Goal: Contribute content: Contribute content

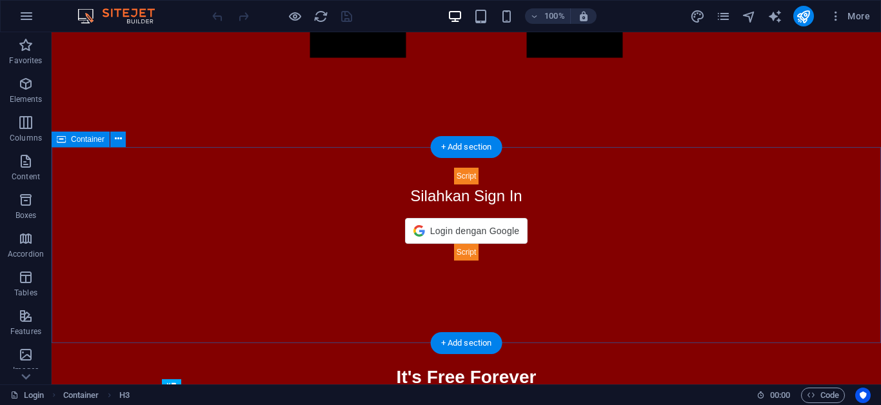
scroll to position [208, 0]
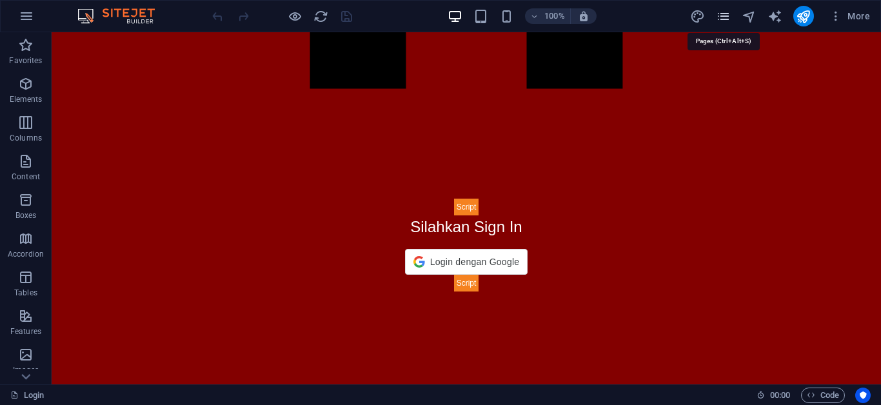
click at [726, 17] on icon "pages" at bounding box center [723, 16] width 15 height 15
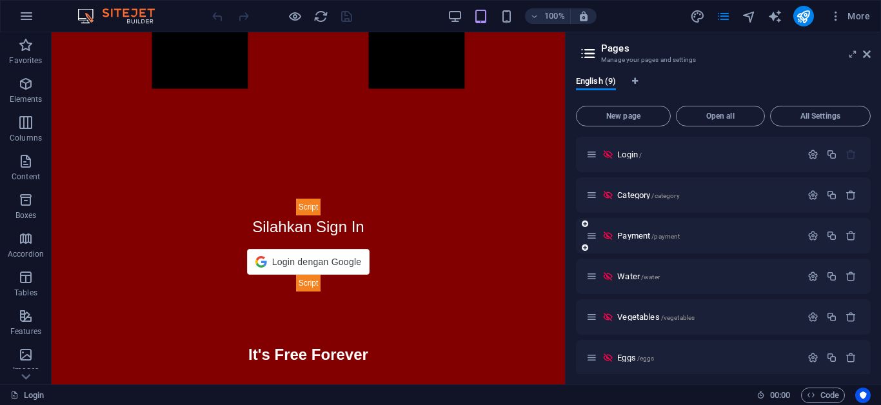
scroll to position [66, 0]
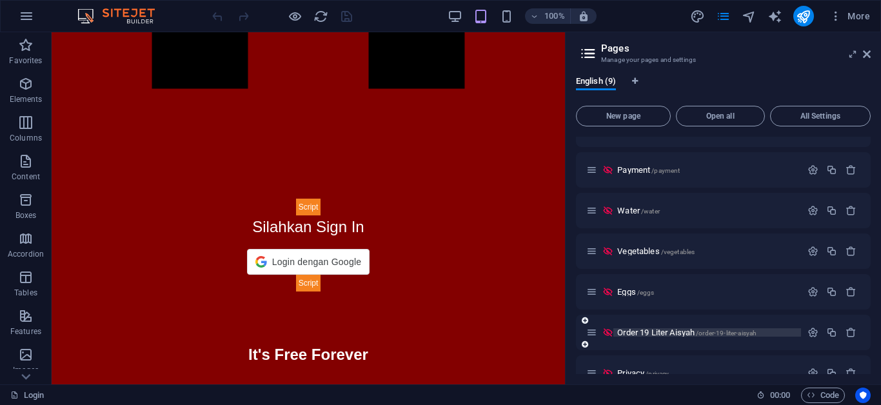
click at [669, 332] on span "Order 19 Liter Aisyah /order-19-liter-aisyah" at bounding box center [686, 333] width 139 height 10
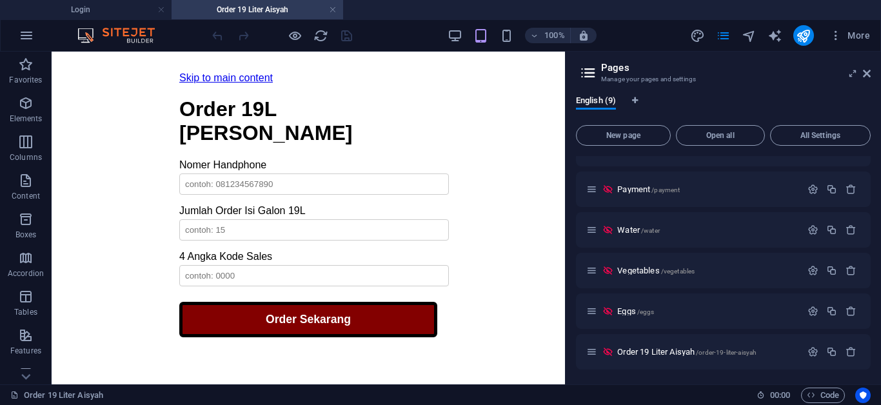
scroll to position [0, 0]
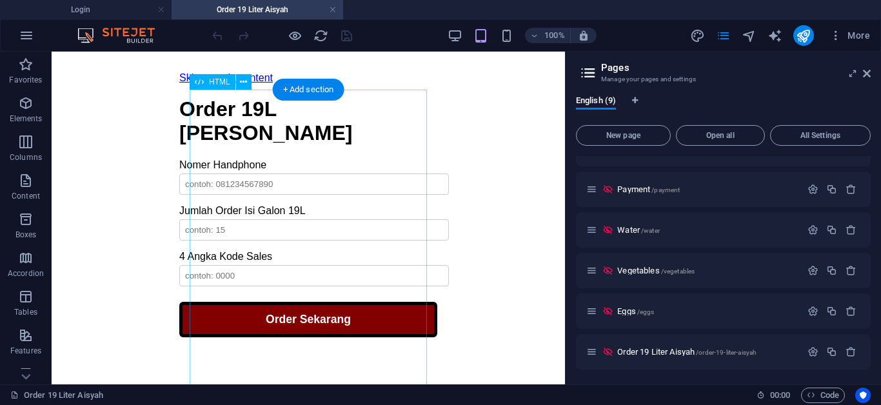
click at [369, 154] on div "Order 19L [PERSON_NAME] Order 19L Galon Aisyah Nomer Handphone Jumlah Order Isi…" at bounding box center [308, 216] width 258 height 239
click at [179, 154] on div "Order 19L [PERSON_NAME] Order 19L Galon Aisyah Nomer Handphone Jumlah Order Isi…" at bounding box center [308, 216] width 258 height 239
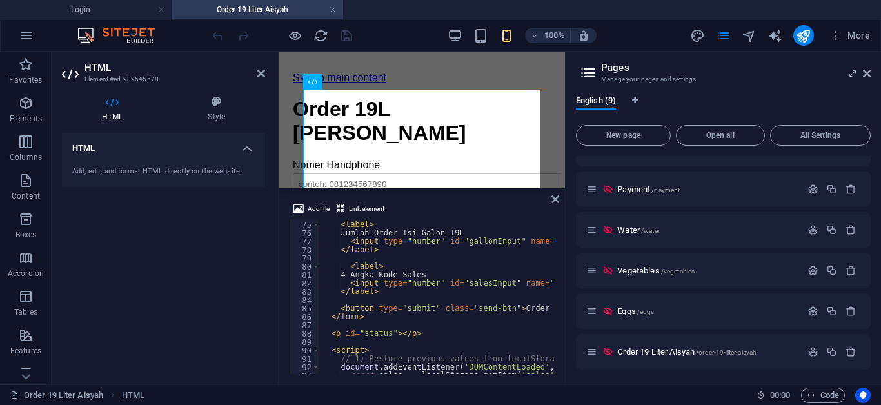
scroll to position [542, 0]
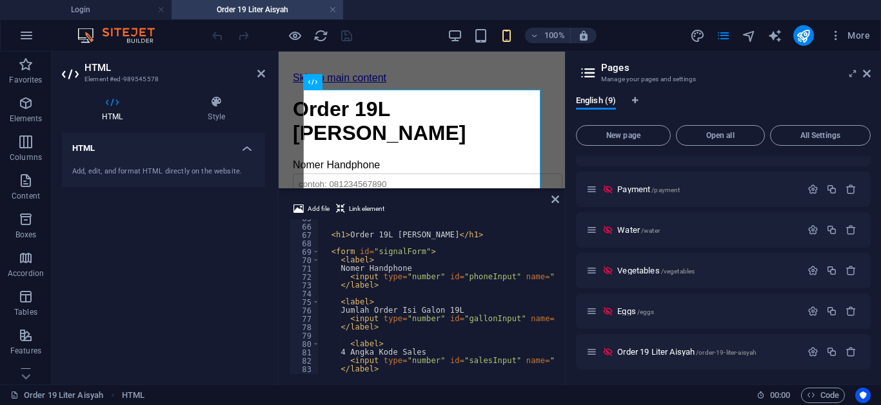
click at [480, 231] on div "< h1 > Order 19L Galon Aisyah </ h1 > < form id = "signalForm" > < label > Nome…" at bounding box center [571, 299] width 504 height 171
click at [480, 231] on div "< h1 > Order 19L Galon Aisyah </ h1 > < form id = "signalForm" > < label > Nome…" at bounding box center [436, 296] width 235 height 155
click at [480, 231] on div "< h1 > Order 19L Galon Aisyah </ h1 > < form id = "signalForm" > < label > Nome…" at bounding box center [571, 299] width 504 height 171
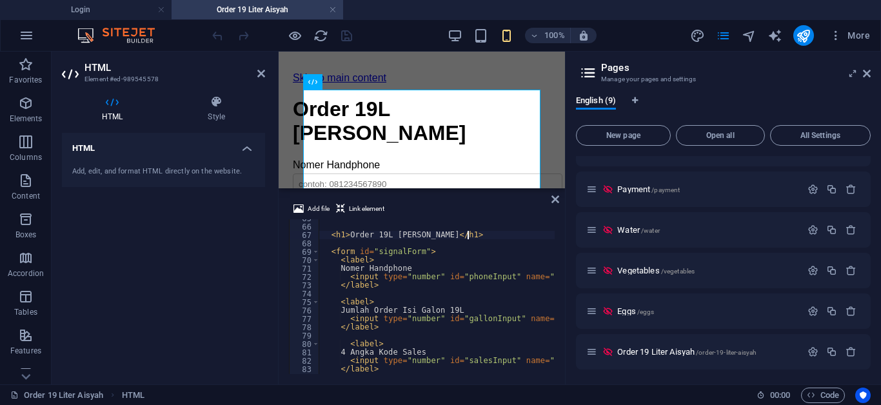
click at [480, 231] on div "< h1 > Order 19L Galon Aisyah </ h1 > < form id = "signalForm" > < label > Nome…" at bounding box center [571, 299] width 504 height 171
click at [480, 231] on div "< h1 > Order 19L Galon Aisyah </ h1 > < form id = "signalForm" > < label > Nome…" at bounding box center [436, 296] width 235 height 155
type textarea "<h1>Order 19L [PERSON_NAME]</h1>"
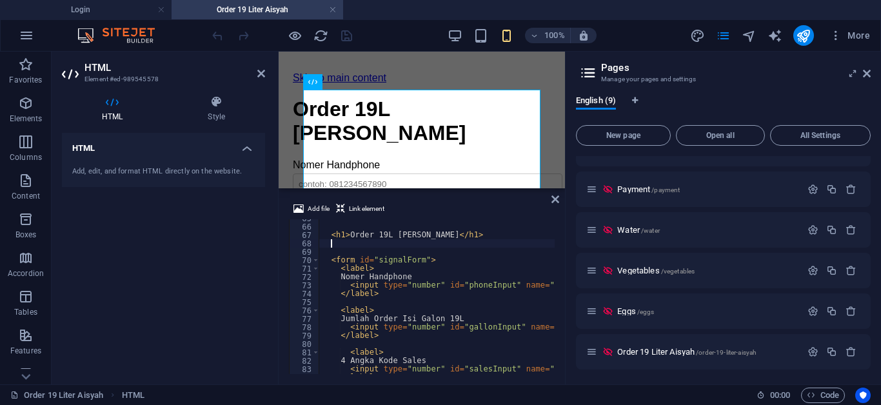
paste textarea
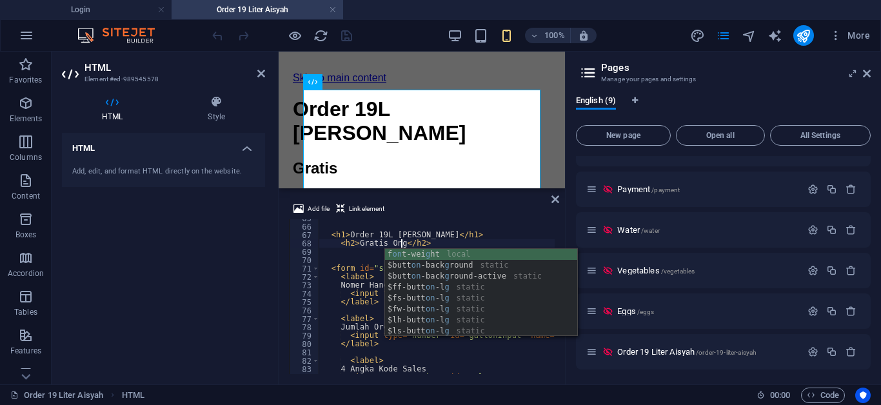
scroll to position [0, 6]
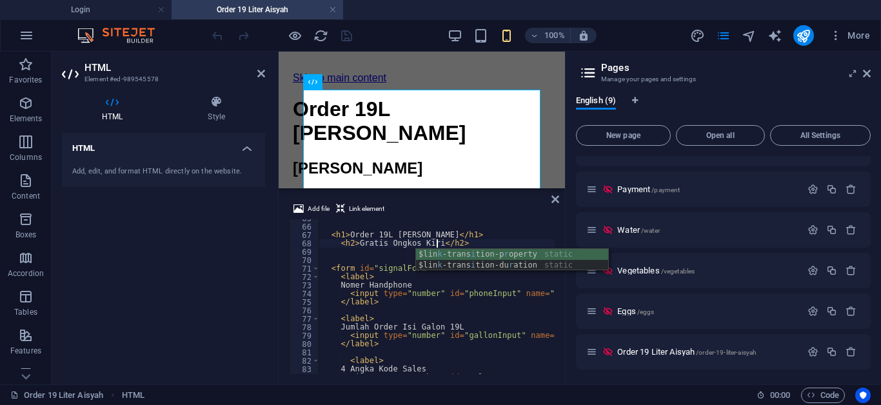
type textarea "<h2>Gratis Ongkos Kirim</h2>"
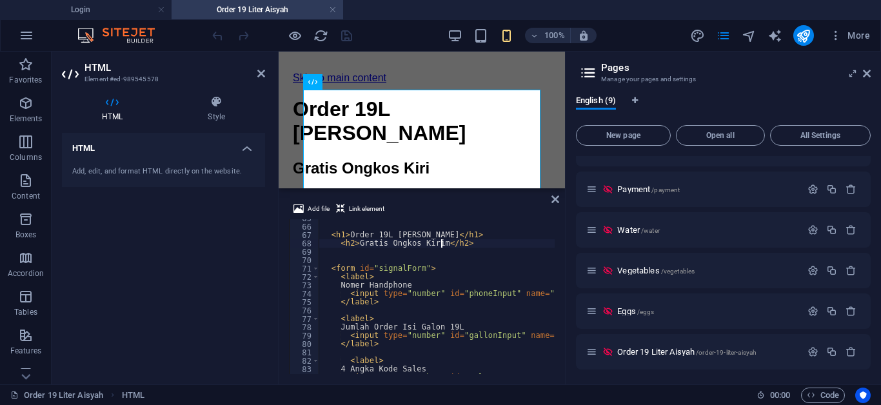
scroll to position [0, 10]
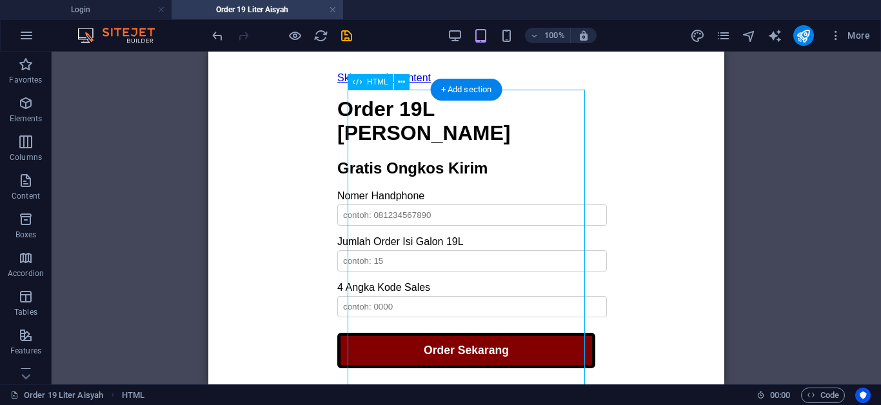
click at [533, 181] on div "Order 19L [PERSON_NAME] Order 19L Galon Aisyah Gratis Ongkos Kirim Nomer Handph…" at bounding box center [466, 232] width 258 height 270
click at [470, 181] on div "Order 19L [PERSON_NAME] Order 19L Galon Aisyah Gratis Ongkos Kirim Nomer Handph…" at bounding box center [466, 232] width 258 height 270
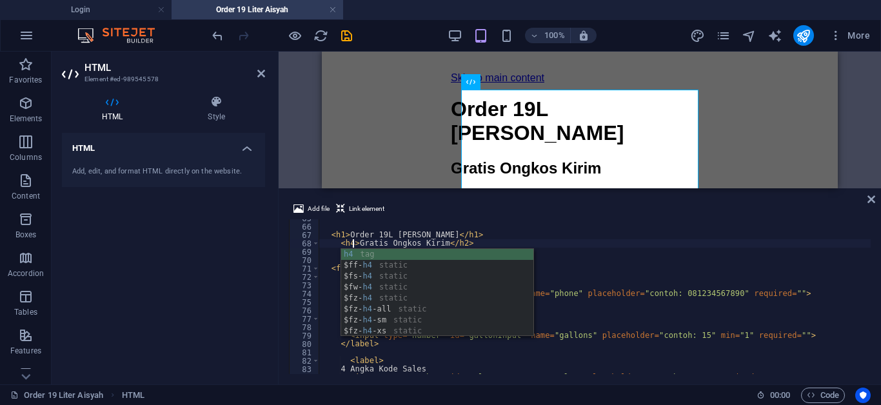
scroll to position [0, 2]
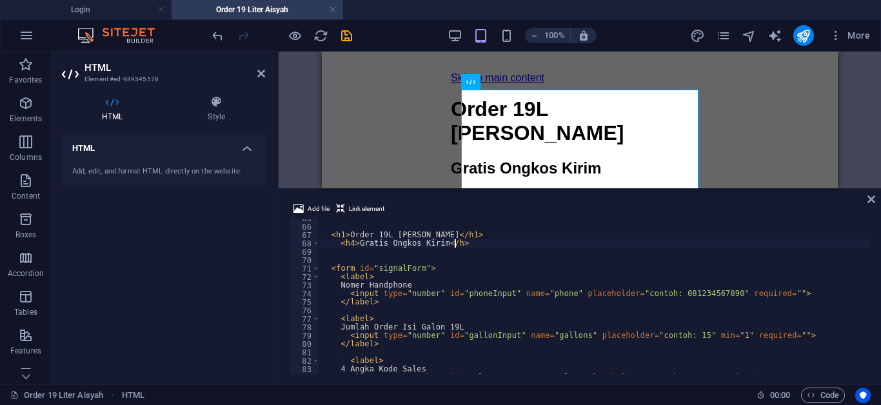
type textarea "<h4>Gratis Ongkos Kirim</h4>"
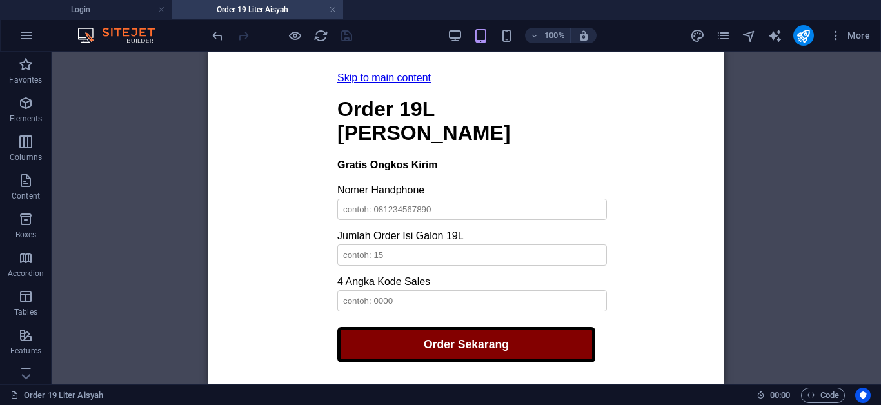
scroll to position [78, 0]
click at [395, 122] on div "Order 19L [PERSON_NAME] Order 19L Galon Aisyah Gratis Ongkos Kirim Nomer Handph…" at bounding box center [466, 229] width 258 height 265
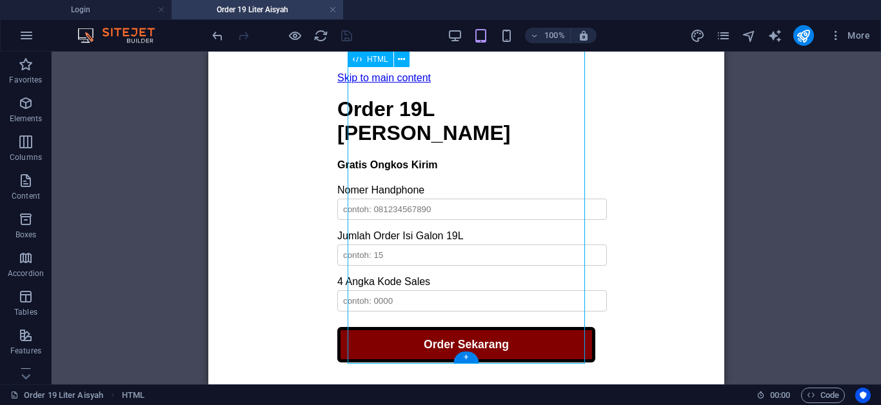
click at [395, 122] on div "Order 19L [PERSON_NAME] Order 19L Galon Aisyah Gratis Ongkos Kirim Nomer Handph…" at bounding box center [466, 229] width 258 height 265
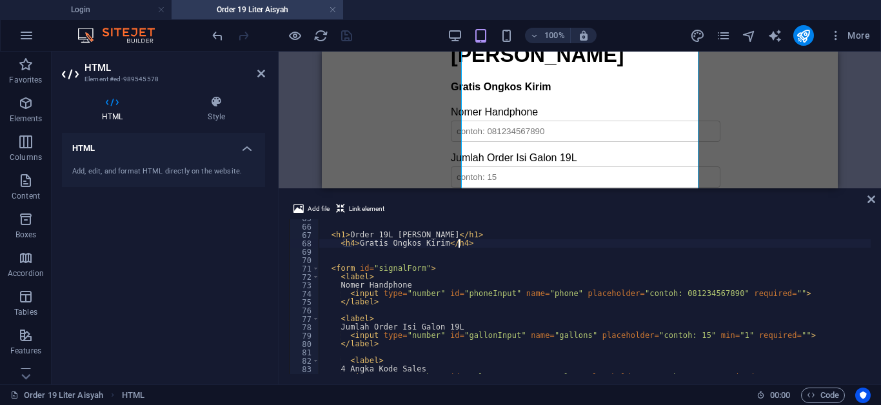
scroll to position [542, 0]
click at [470, 240] on div "< h1 > Order 19L Galon Aisyah </ h1 > < h4 > Gratis Ongkos Kirim </ h4 > < form…" at bounding box center [594, 299] width 551 height 171
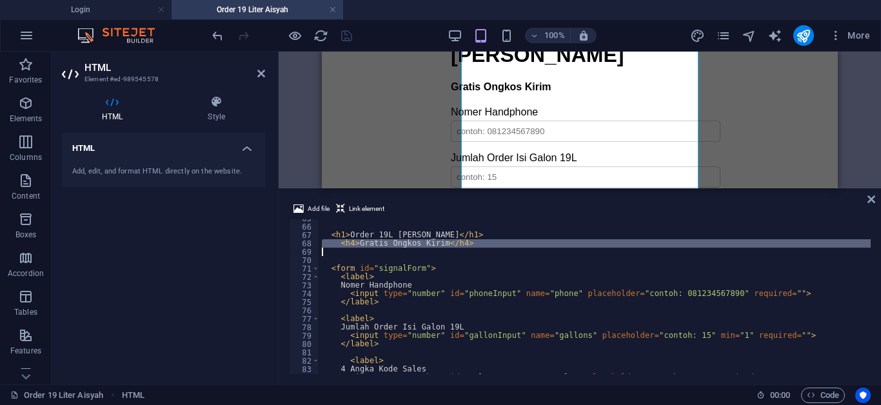
click at [470, 240] on div "< h1 > Order 19L Galon Aisyah </ h1 > < h4 > Gratis Ongkos Kirim </ h4 > < form…" at bounding box center [594, 296] width 551 height 155
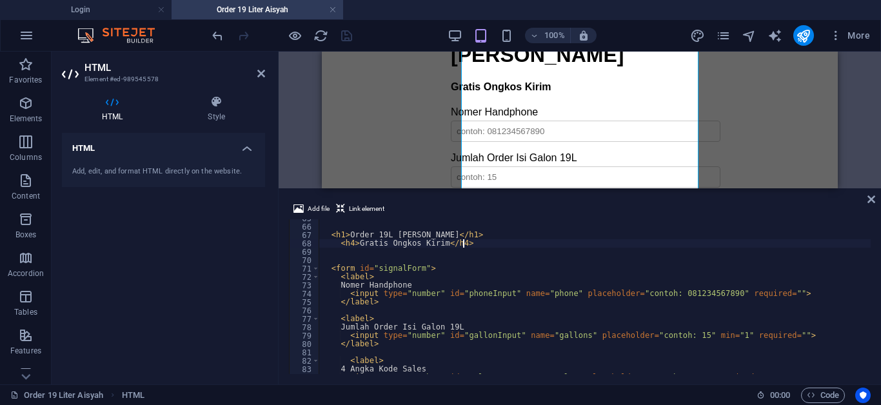
click at [470, 240] on div "< h1 > Order 19L Galon Aisyah </ h1 > < h4 > Gratis Ongkos Kirim </ h4 > < form…" at bounding box center [594, 299] width 551 height 171
type textarea "<h4>Gratis Ongkos Kirim</h4>"
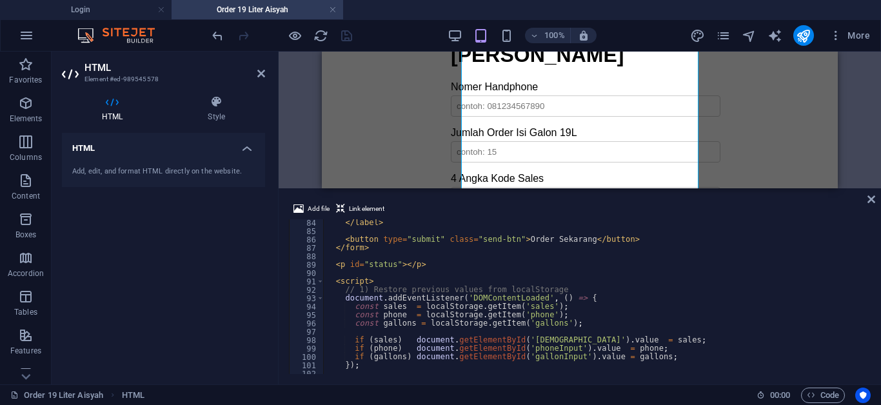
scroll to position [696, 0]
click at [454, 258] on div "</ label > < button type = "submit" class = "send-btn" > Order Sekarang </ butt…" at bounding box center [597, 304] width 547 height 171
type textarea "<button type="submit" class="send-btn">Order Sekarang</button>"
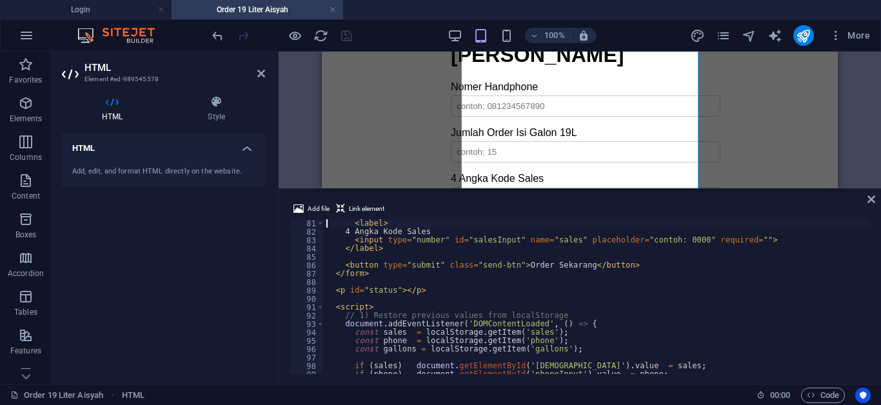
scroll to position [670, 0]
type textarea "</label>"
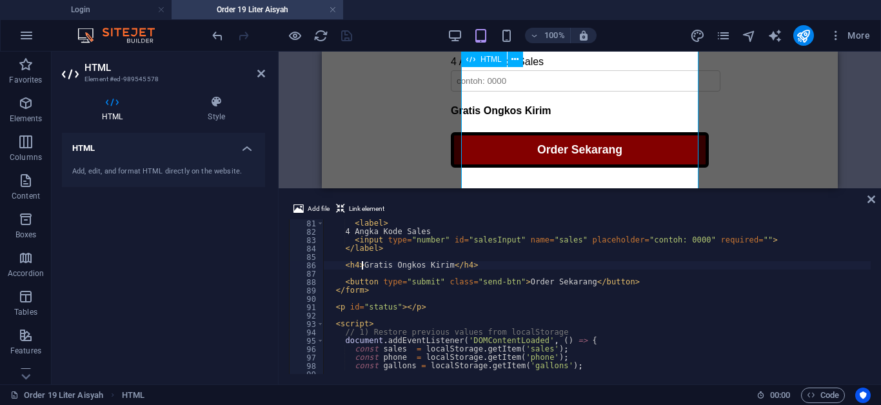
scroll to position [0, 3]
type textarea "<h4>-Gratis Ongkos Kirim-</h4>"
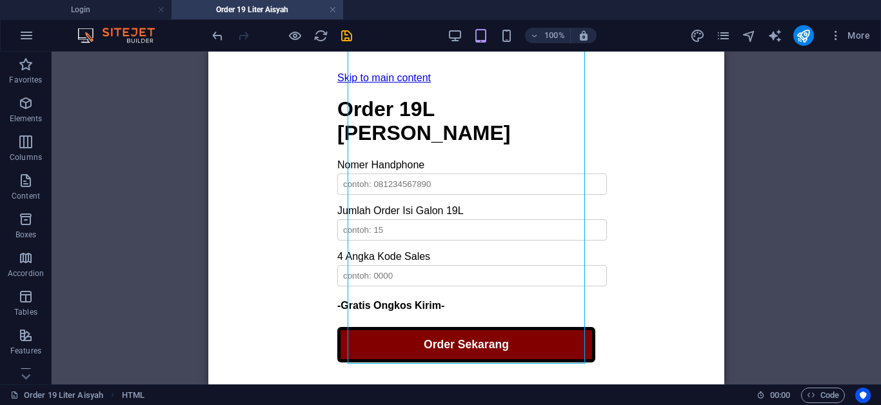
scroll to position [0, 0]
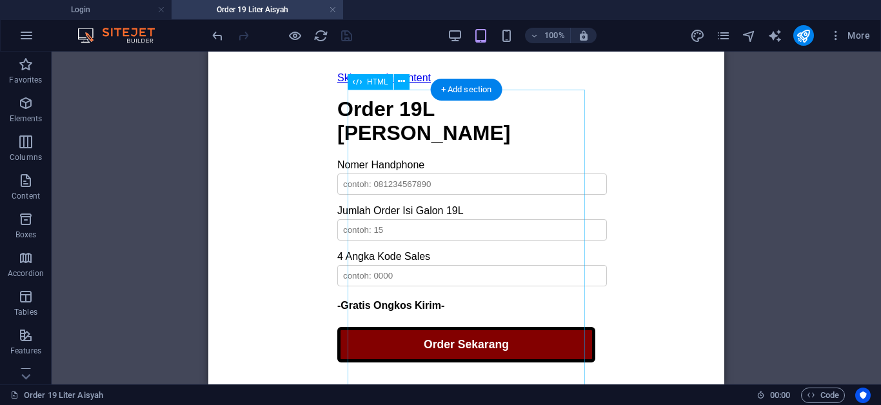
click at [470, 156] on div "Order 19L [PERSON_NAME] Order 19L Galon Aisyah Nomer Handphone Jumlah Order Isi…" at bounding box center [466, 229] width 258 height 265
click at [469, 155] on div "Order 19L [PERSON_NAME] Order 19L Galon Aisyah Nomer Handphone Jumlah Order Isi…" at bounding box center [466, 229] width 258 height 265
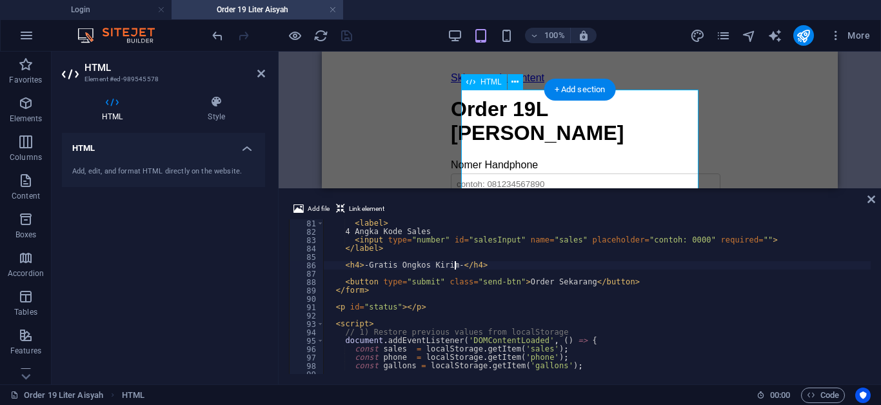
scroll to position [670, 0]
type textarea "<label>"
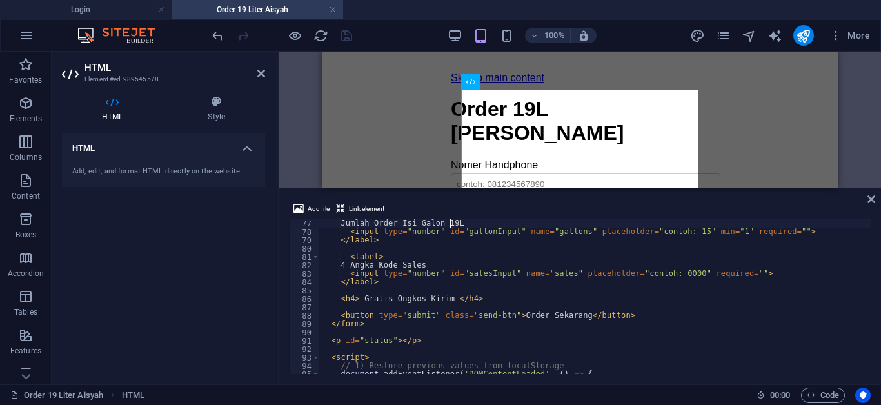
type textarea "<label>"
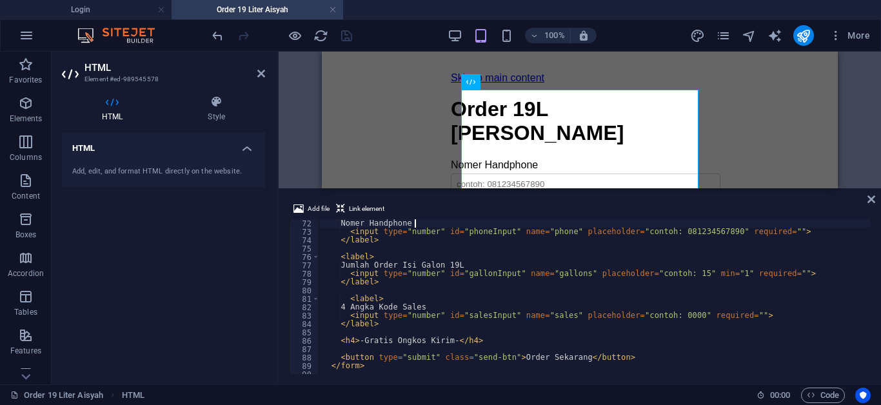
type textarea "<form id="signalForm">"
type textarea "<h1>Order 19L [PERSON_NAME]</h1>"
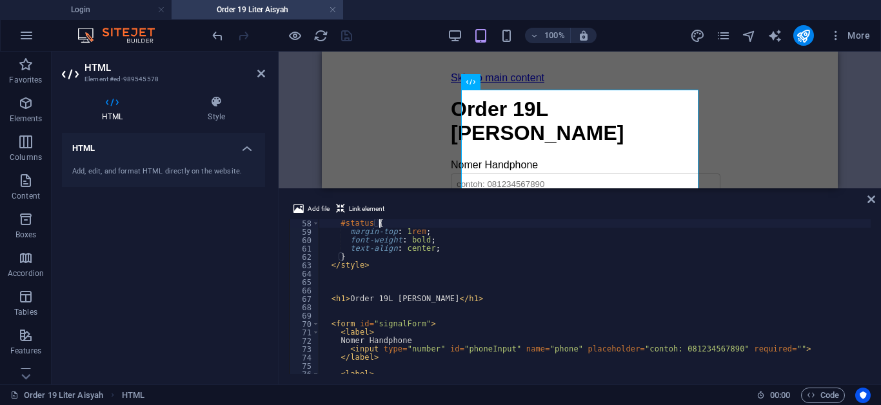
scroll to position [478, 0]
type textarea "</style>"
type textarea "<h1>Order 19L [PERSON_NAME]</h1>"
type textarea "<form id="signalForm">"
type textarea "<h1>Order 19L [PERSON_NAME]</h1>"
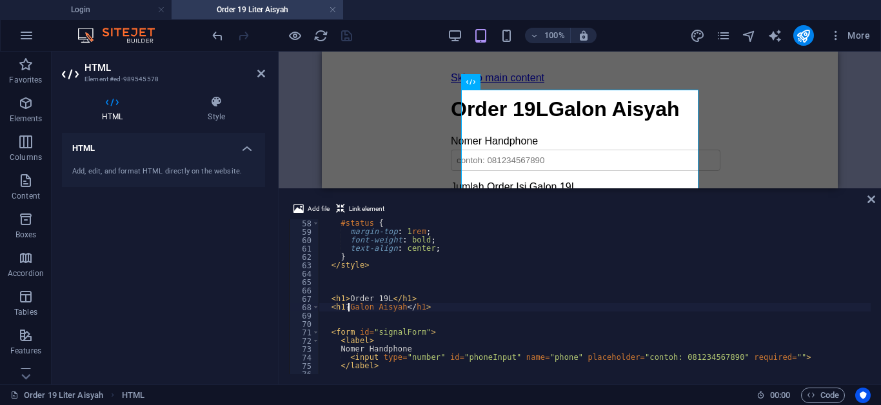
scroll to position [0, 2]
type textarea "<h1><[PERSON_NAME]</h1>"
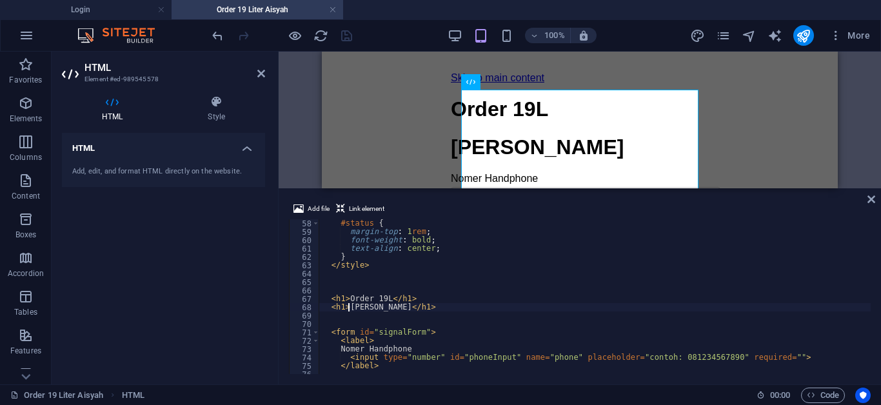
click at [473, 251] on div "#status { margin-top : 1 rem ; font-weight : bold ; text-align : center ; } </ …" at bounding box center [594, 304] width 551 height 171
type textarea "text-align: center;"
click at [389, 97] on html "Skip to main content Order 19L Galon Aisyah Order 19L Galon Aisyah Nomer Handph…" at bounding box center [580, 225] width 516 height 346
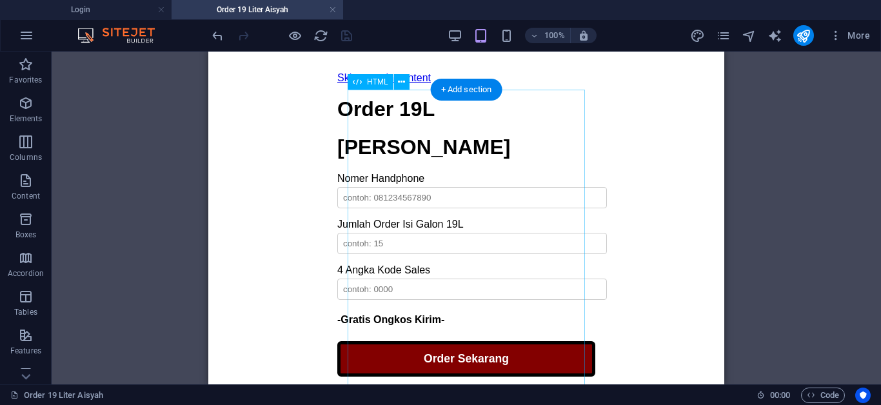
click at [451, 134] on div "Order 19L [PERSON_NAME] Order 19L Galon Aisyah Nomer Handphone Jumlah Order Isi…" at bounding box center [466, 236] width 258 height 279
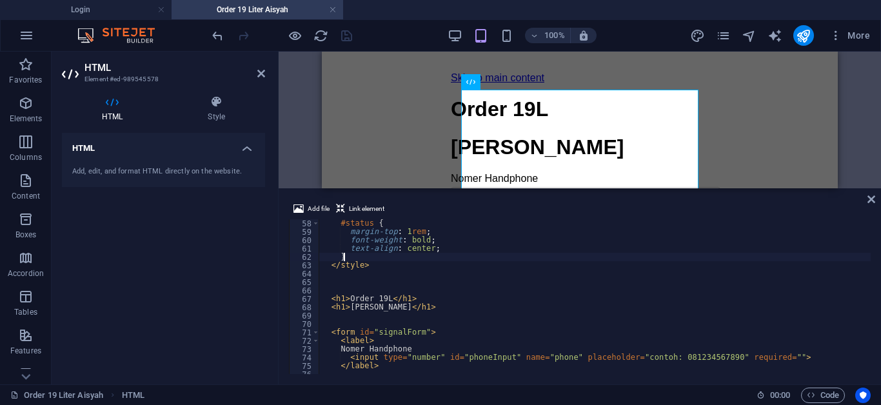
type textarea "</style>"
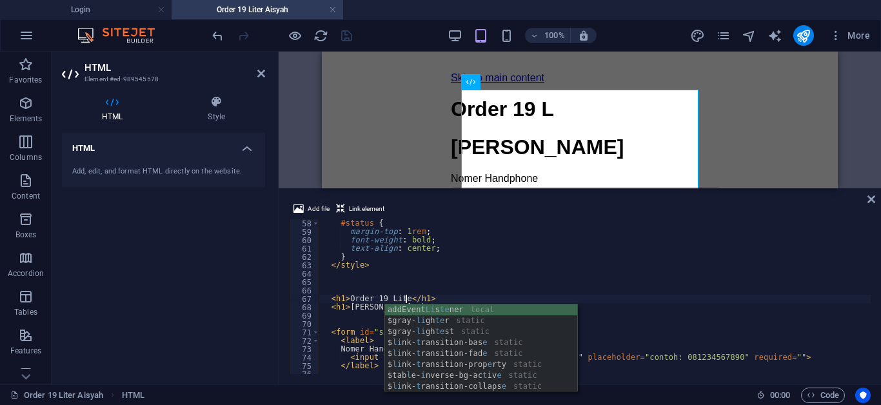
type textarea "<h1>Order 19 Liter</h1>"
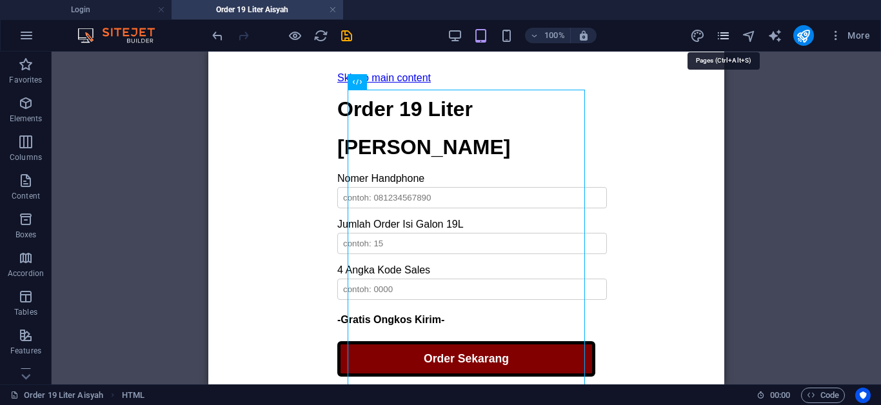
click at [723, 38] on icon "pages" at bounding box center [723, 35] width 15 height 15
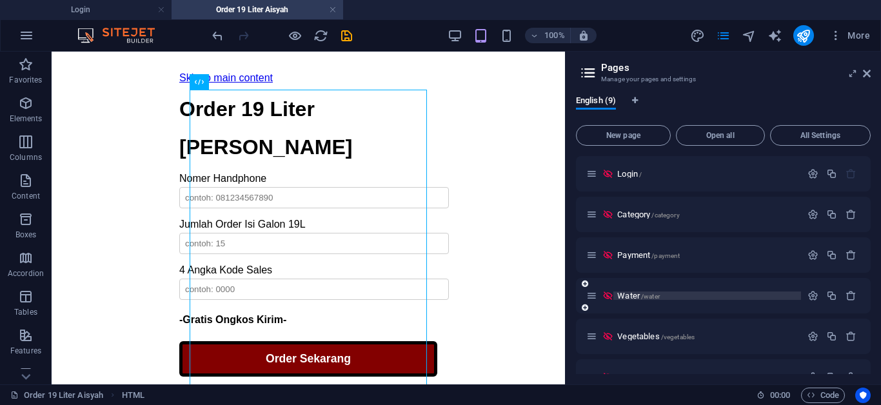
click at [641, 298] on span "/water" at bounding box center [650, 296] width 19 height 7
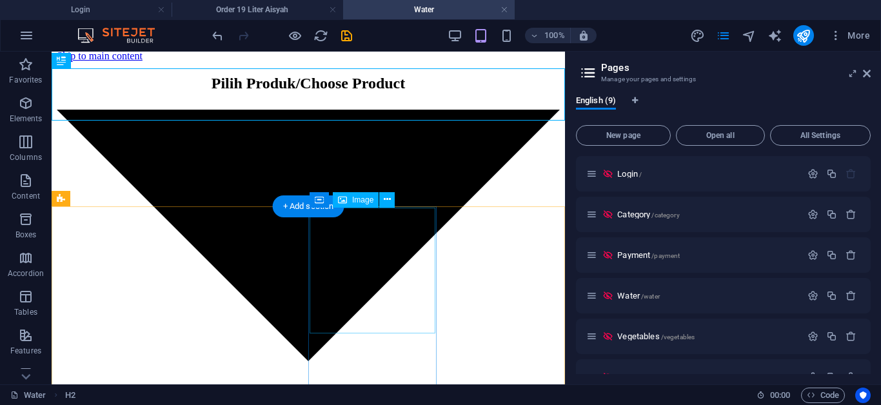
scroll to position [12, 0]
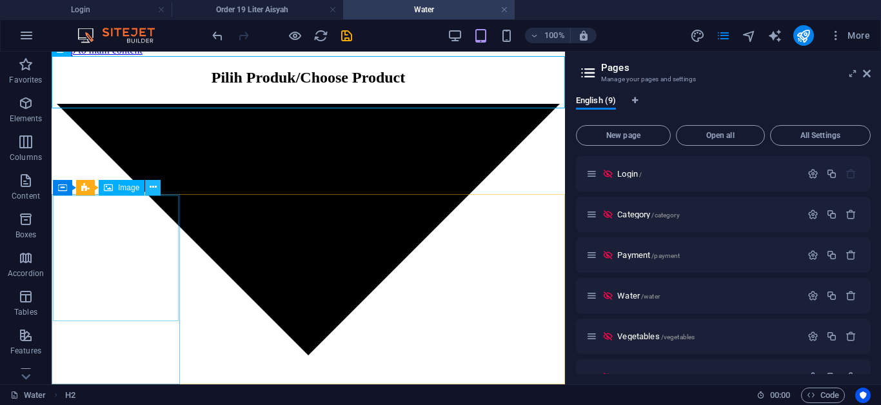
click at [155, 191] on icon at bounding box center [153, 188] width 7 height 14
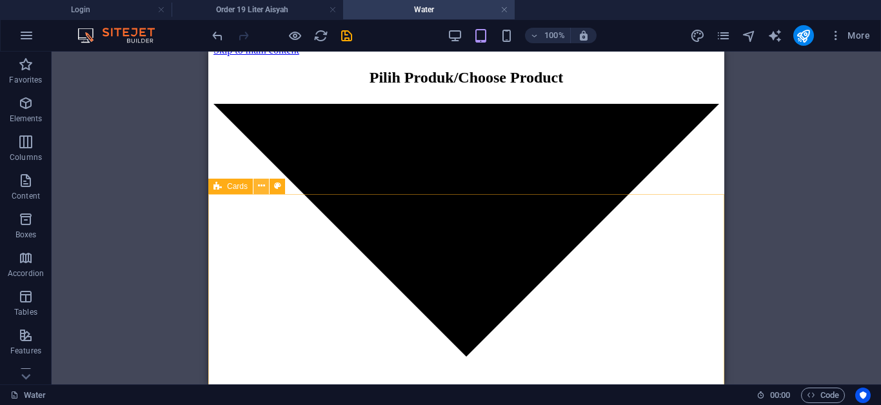
click at [262, 191] on icon at bounding box center [261, 186] width 7 height 14
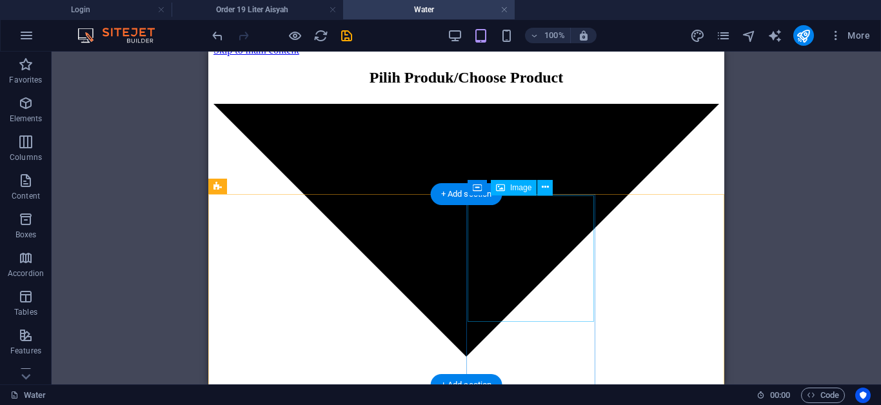
scroll to position [13, 0]
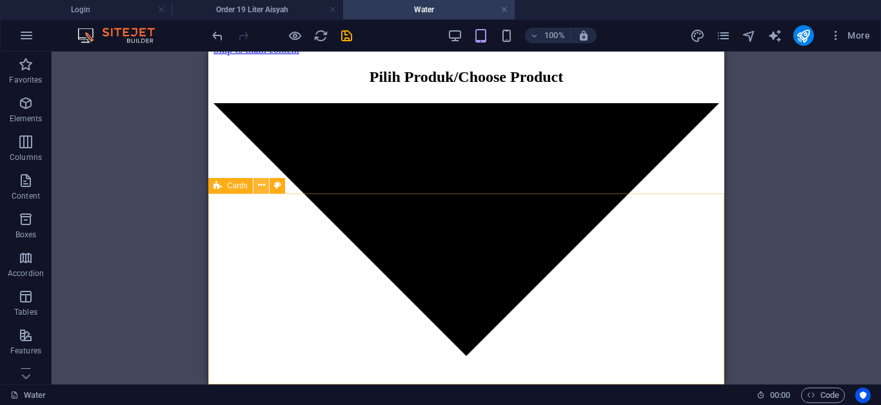
click at [259, 193] on button at bounding box center [260, 185] width 15 height 15
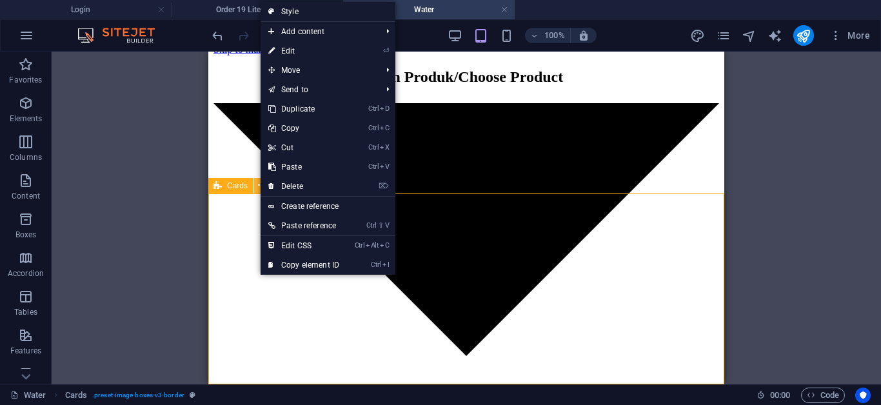
click at [221, 192] on icon at bounding box center [217, 185] width 8 height 15
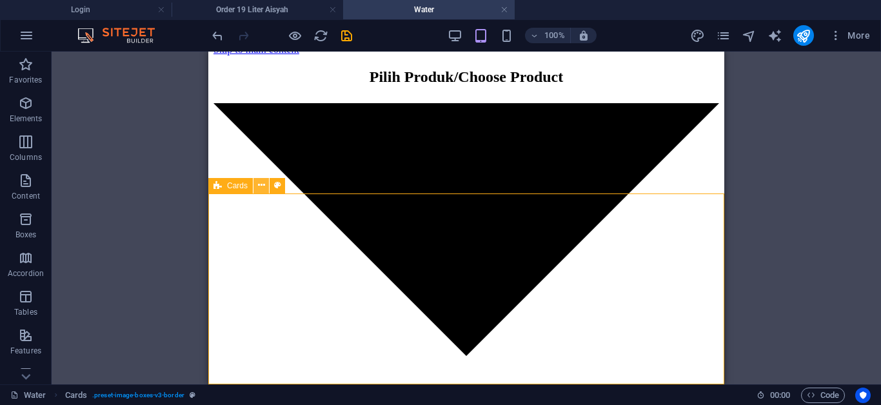
drag, startPoint x: 221, startPoint y: 192, endPoint x: 93, endPoint y: 287, distance: 159.0
click at [221, 192] on icon at bounding box center [217, 185] width 8 height 15
select select "%"
select select "px"
select select "%"
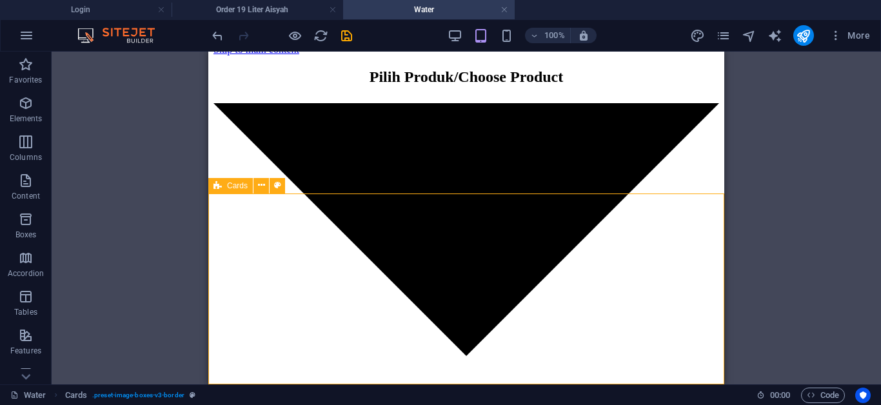
select select "px"
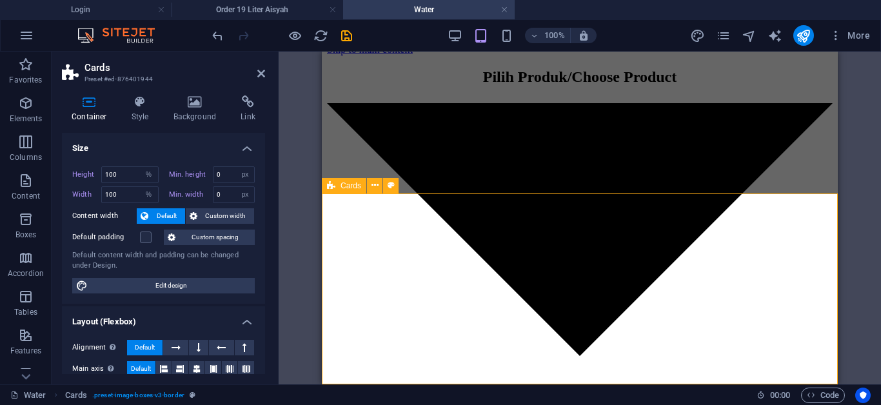
click at [337, 191] on div "Cards" at bounding box center [344, 185] width 44 height 15
click at [377, 189] on icon at bounding box center [374, 186] width 7 height 14
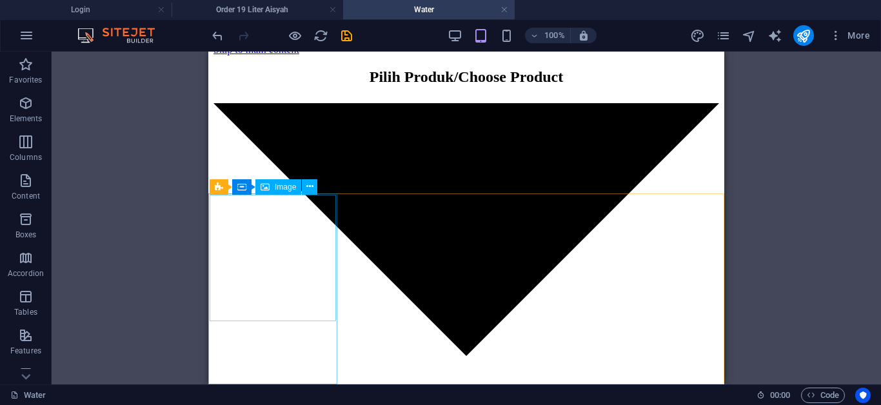
click at [299, 191] on div "Image" at bounding box center [278, 186] width 46 height 15
click at [315, 190] on button at bounding box center [309, 186] width 15 height 15
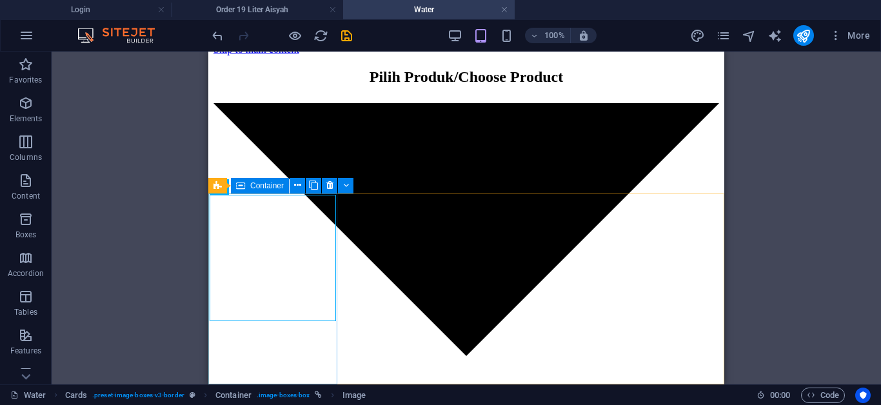
click at [251, 190] on div "Container" at bounding box center [260, 185] width 58 height 15
click at [312, 190] on icon at bounding box center [313, 186] width 9 height 14
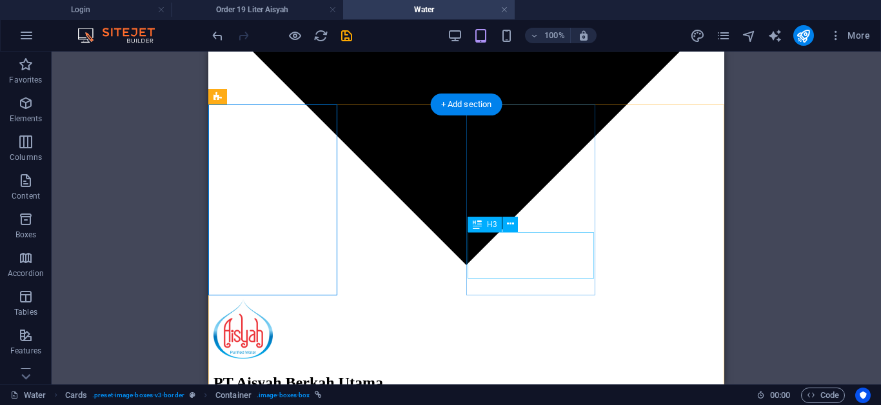
scroll to position [102, 0]
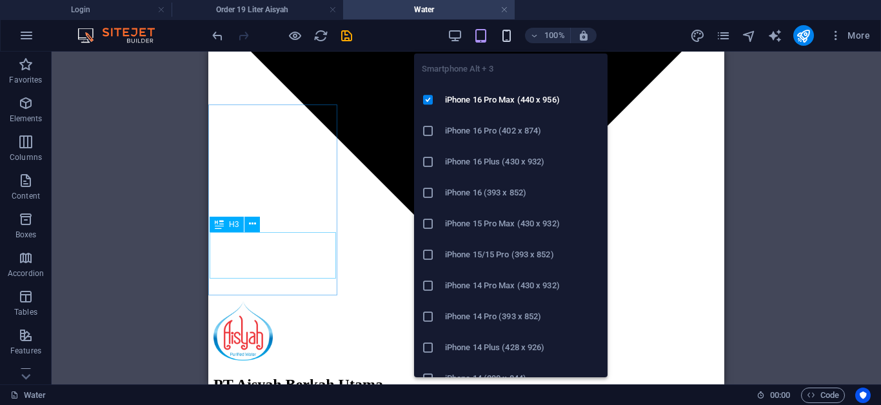
click at [511, 43] on icon "button" at bounding box center [506, 35] width 15 height 15
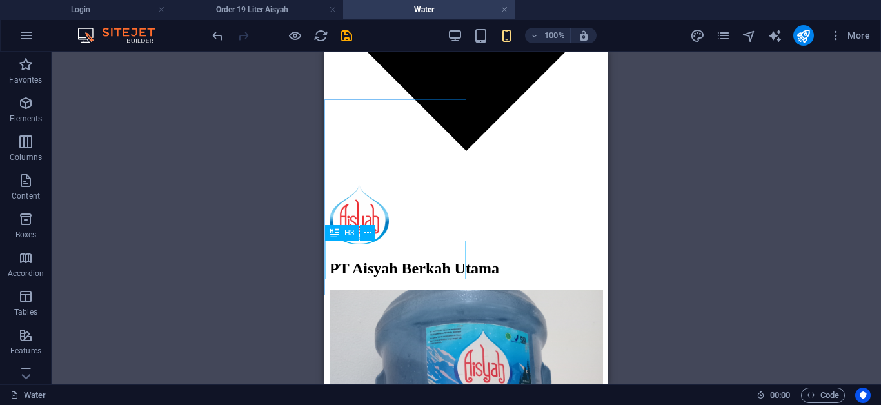
scroll to position [92, 0]
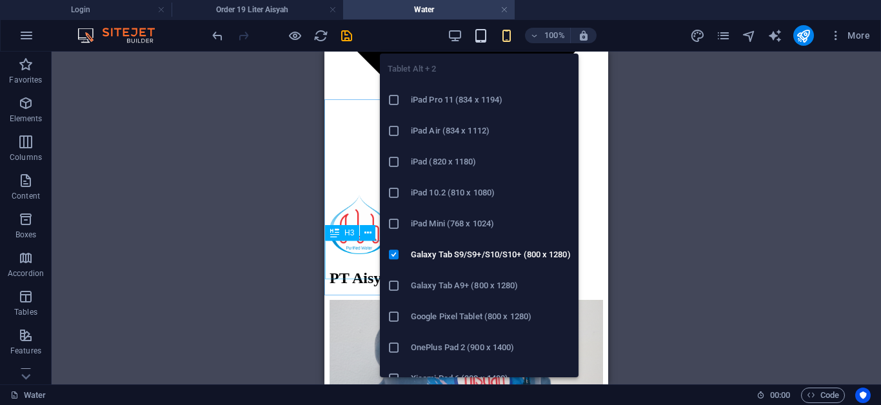
click at [483, 35] on icon "button" at bounding box center [480, 35] width 15 height 15
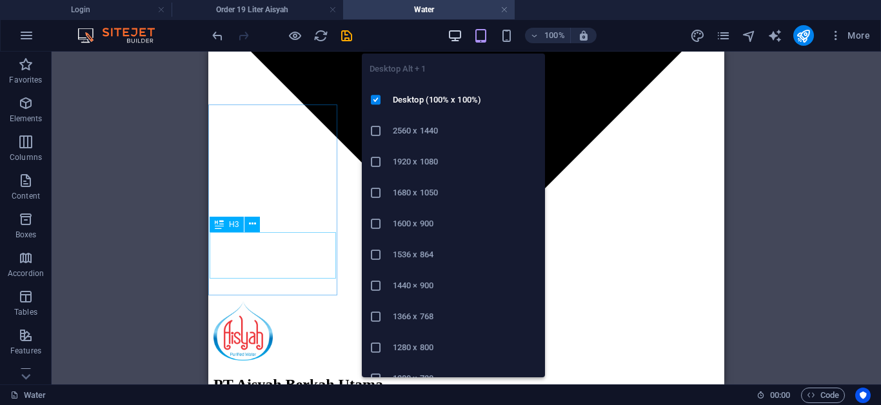
click at [451, 37] on icon "button" at bounding box center [454, 35] width 15 height 15
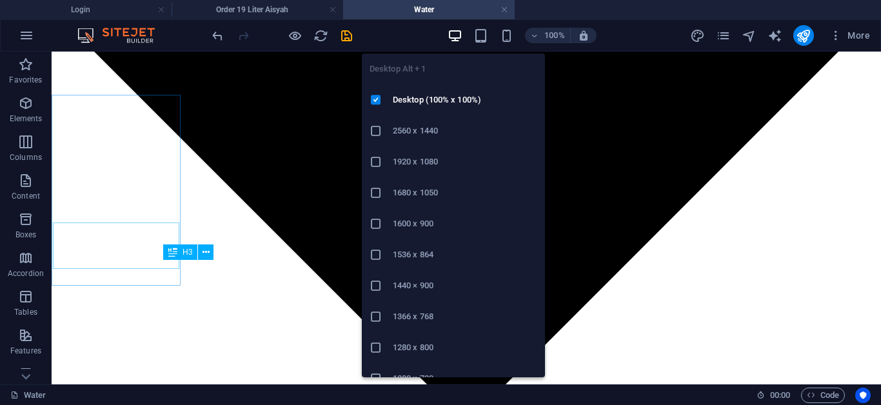
scroll to position [112, 0]
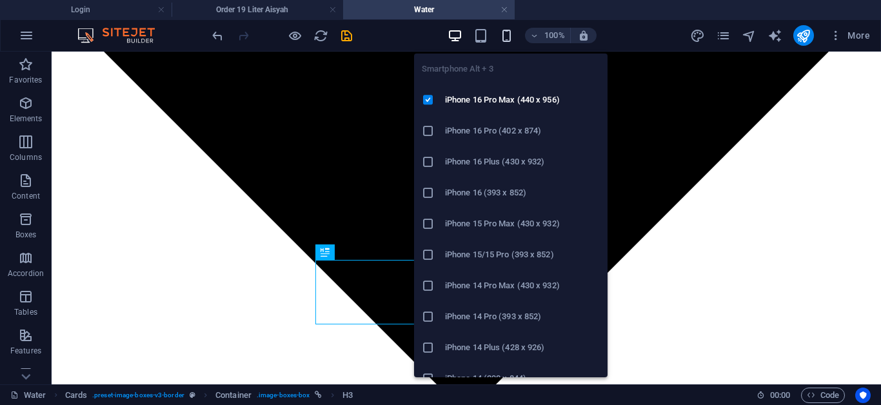
click at [509, 39] on icon "button" at bounding box center [506, 35] width 15 height 15
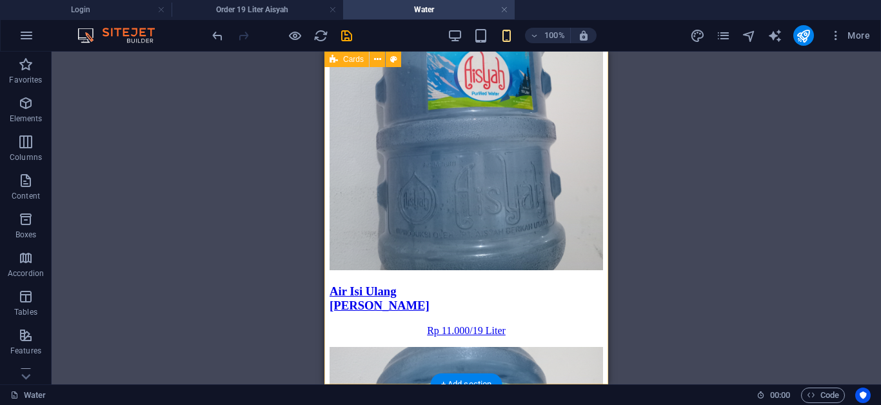
scroll to position [0, 0]
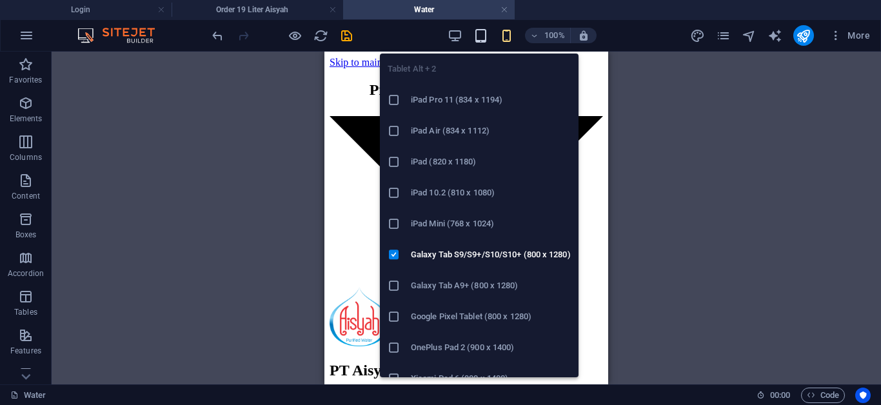
click at [486, 39] on icon "button" at bounding box center [480, 35] width 15 height 15
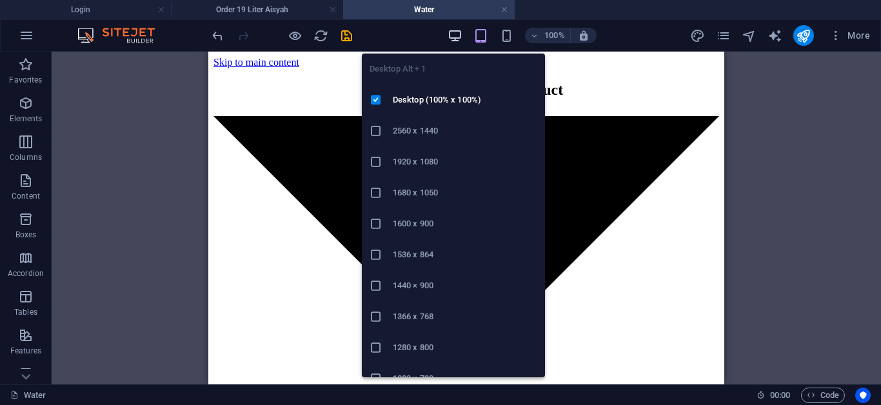
click at [457, 34] on icon "button" at bounding box center [454, 35] width 15 height 15
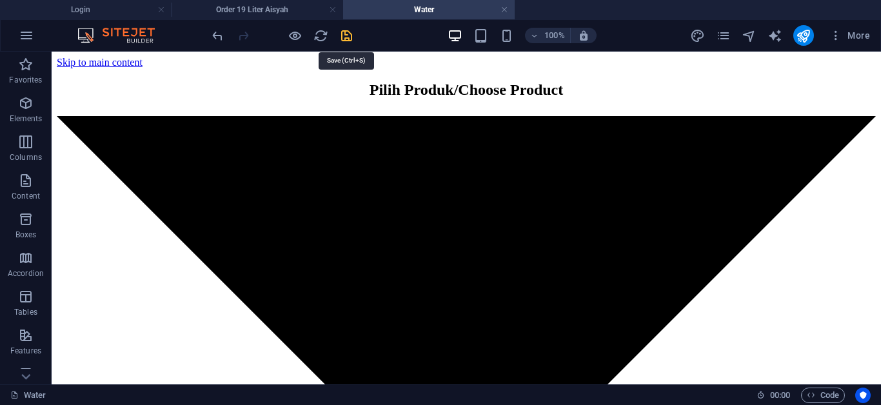
click at [347, 37] on icon "save" at bounding box center [346, 35] width 15 height 15
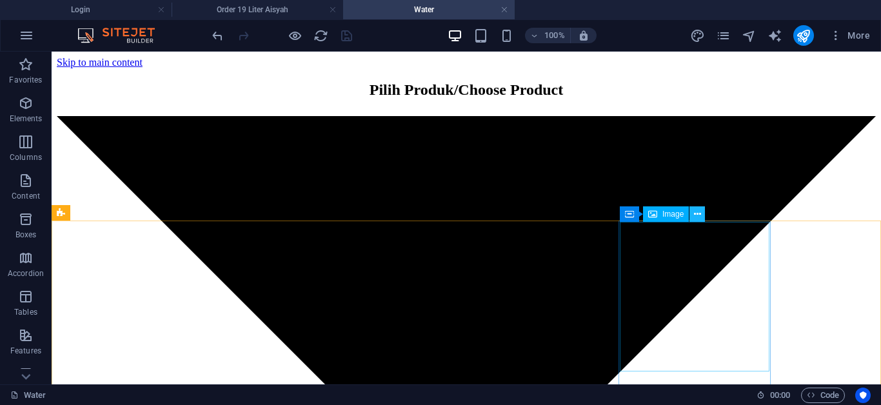
click at [699, 218] on icon at bounding box center [697, 215] width 7 height 14
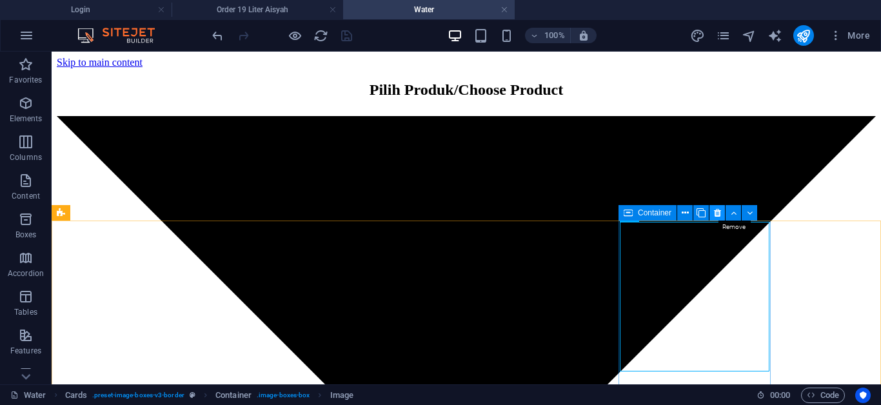
click at [720, 215] on icon at bounding box center [717, 213] width 7 height 14
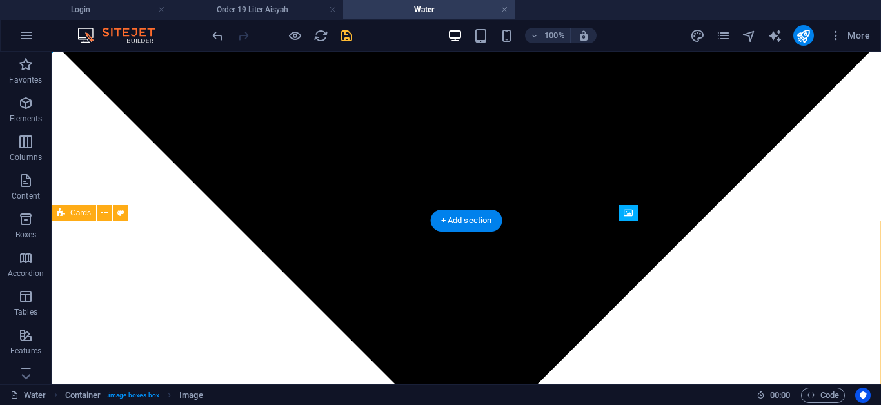
scroll to position [79, 0]
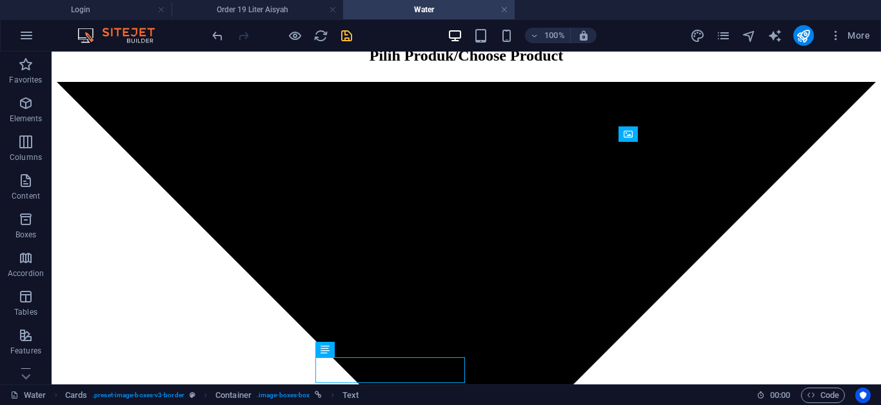
scroll to position [79, 0]
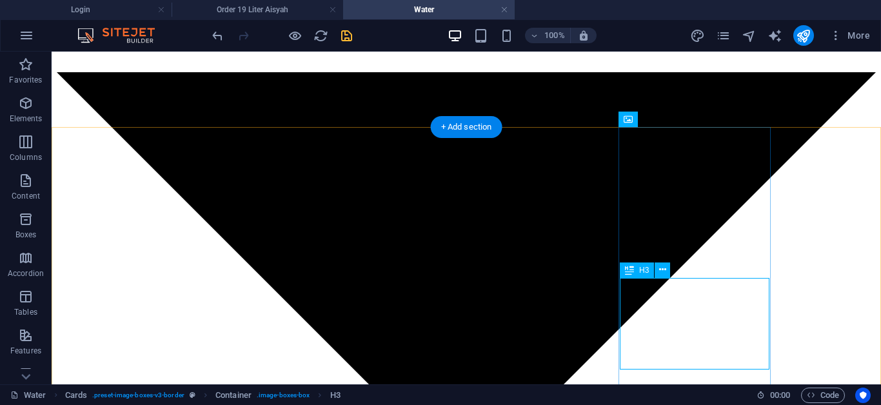
scroll to position [106, 0]
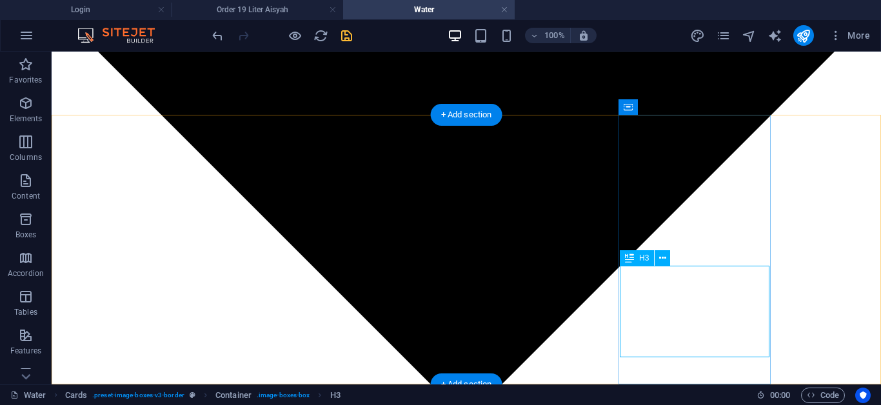
click at [654, 266] on div "H3" at bounding box center [637, 257] width 34 height 15
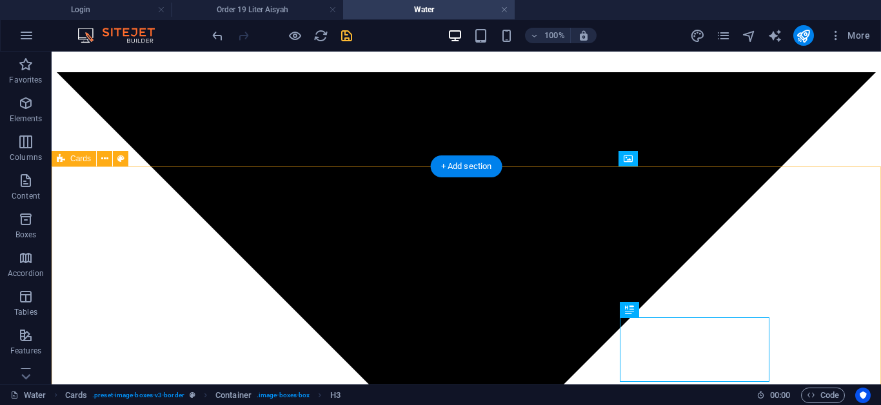
scroll to position [79, 0]
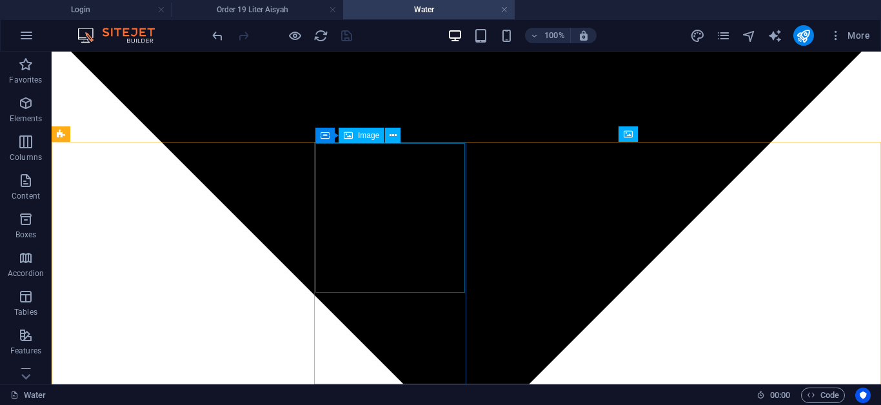
click at [360, 139] on span "Image" at bounding box center [368, 136] width 21 height 8
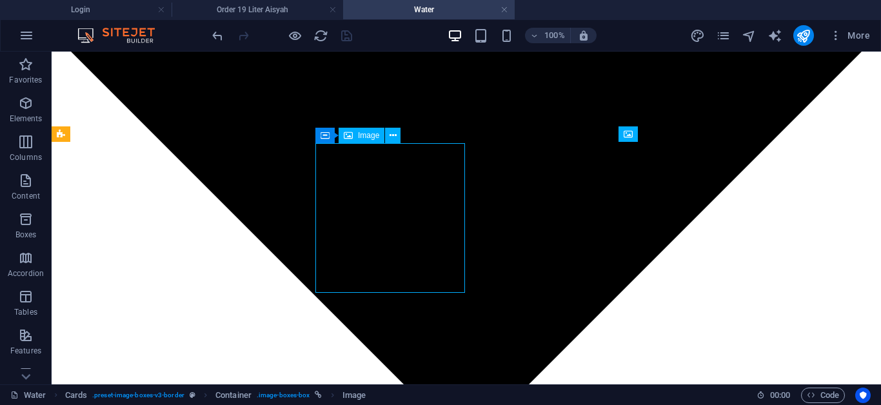
click at [360, 140] on div "Image" at bounding box center [361, 135] width 46 height 15
select select "%"
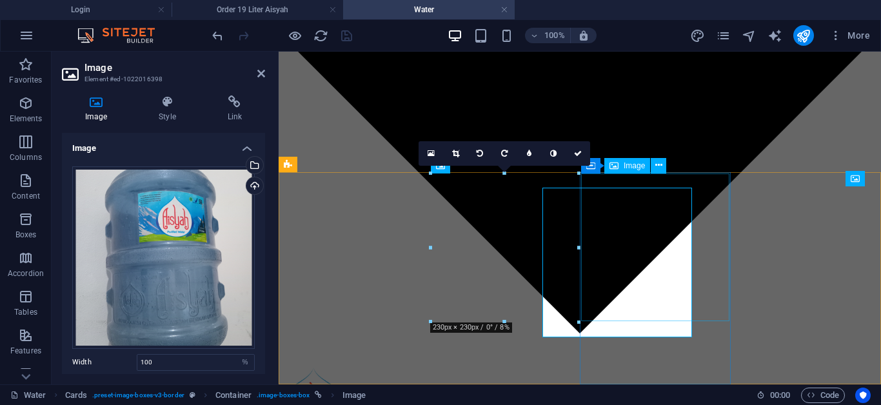
scroll to position [34, 0]
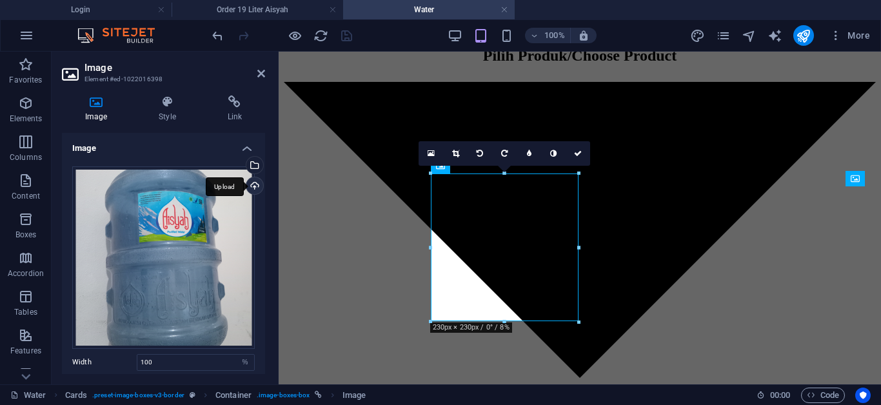
click at [249, 189] on div "Upload" at bounding box center [253, 186] width 19 height 19
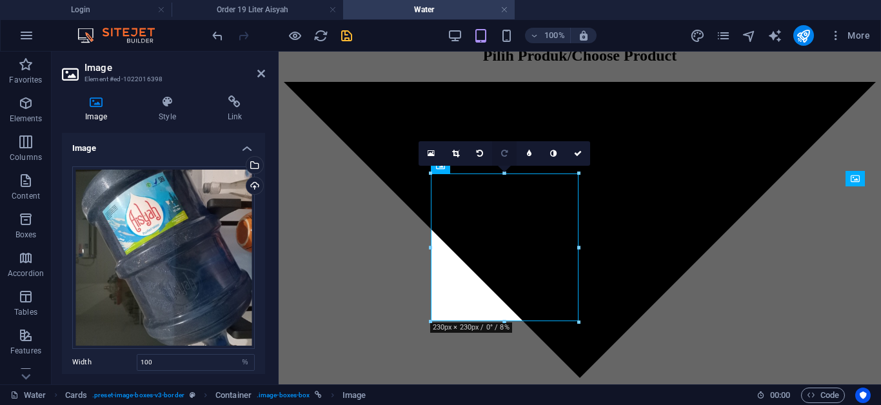
click at [502, 157] on link at bounding box center [504, 153] width 24 height 24
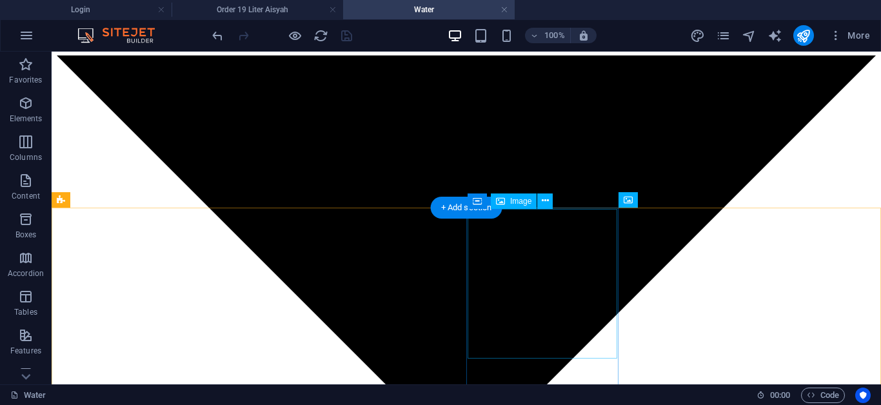
scroll to position [79, 0]
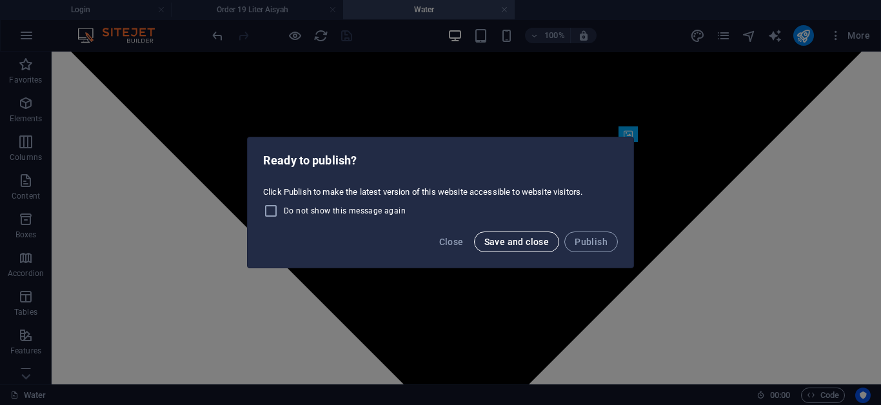
click at [532, 248] on button "Save and close" at bounding box center [517, 241] width 86 height 21
